Goal: Information Seeking & Learning: Learn about a topic

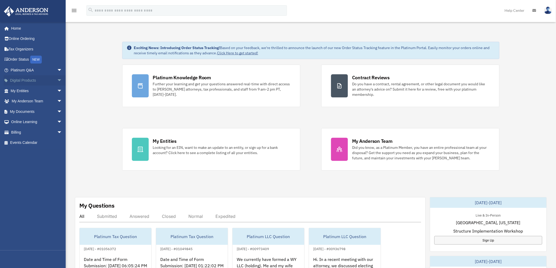
click at [59, 78] on span "arrow_drop_down" at bounding box center [62, 80] width 11 height 11
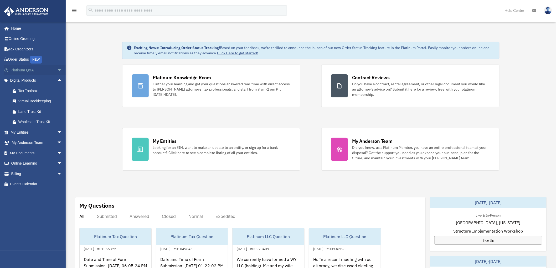
click at [57, 70] on span "arrow_drop_down" at bounding box center [62, 70] width 11 height 11
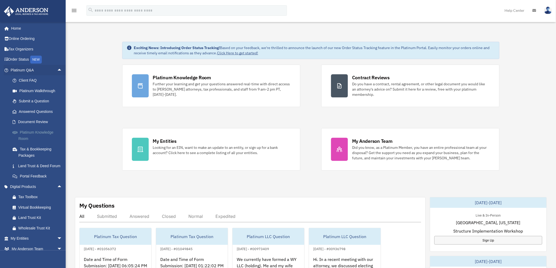
click at [38, 133] on link "Platinum Knowledge Room" at bounding box center [38, 135] width 63 height 17
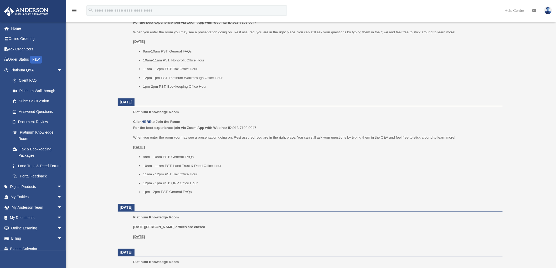
scroll to position [243, 0]
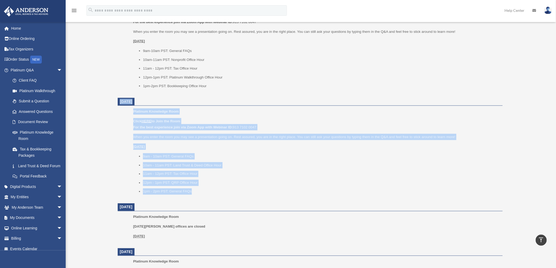
drag, startPoint x: 196, startPoint y: 192, endPoint x: 112, endPoint y: 104, distance: 121.6
click at [112, 104] on div "Platinum Knowledge Room date_range Published on Last updated [DATE] [DATE] by […" at bounding box center [310, 129] width 401 height 683
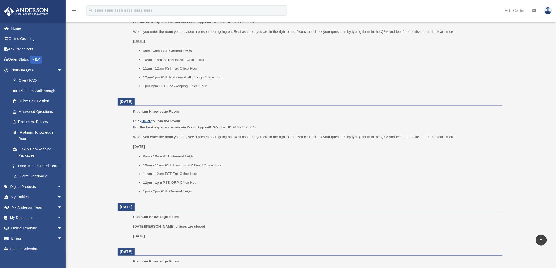
click at [112, 104] on div "Platinum Knowledge Room date_range Published on Last updated [DATE] [DATE] by […" at bounding box center [310, 129] width 401 height 683
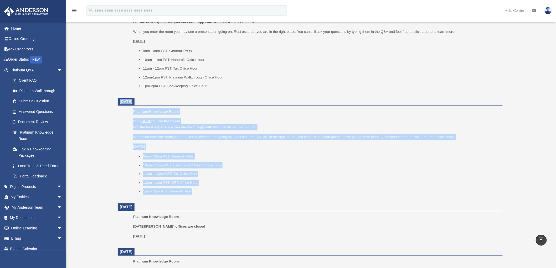
drag, startPoint x: 109, startPoint y: 102, endPoint x: 214, endPoint y: 190, distance: 136.2
click at [214, 190] on div "Platinum Knowledge Room date_range Published on Last updated July 1, 2025 Novem…" at bounding box center [311, 129] width 405 height 686
click at [214, 190] on li "1pm - 2pm PST: General FAQs" at bounding box center [321, 192] width 356 height 6
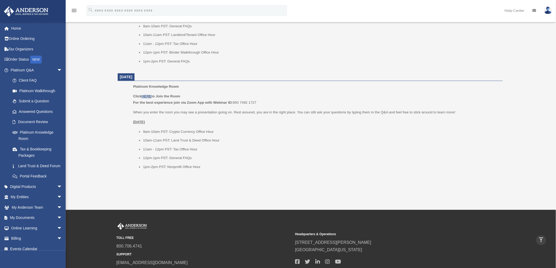
scroll to position [567, 0]
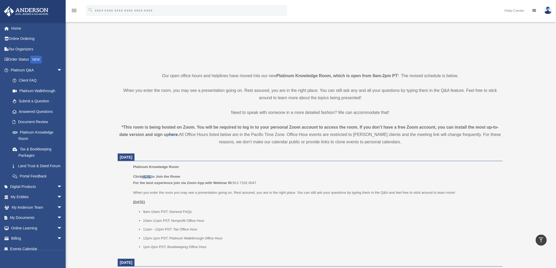
scroll to position [0, 0]
